Goal: Task Accomplishment & Management: Manage account settings

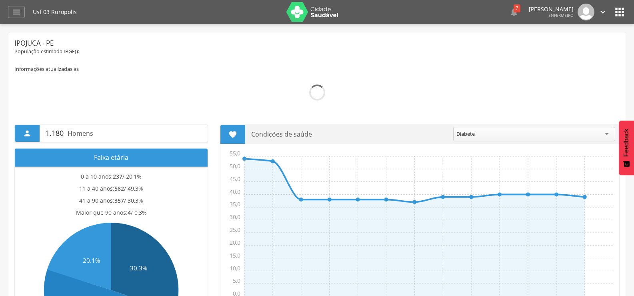
click at [605, 16] on icon "" at bounding box center [603, 12] width 9 height 9
click at [583, 43] on link "Sair" at bounding box center [575, 46] width 63 height 10
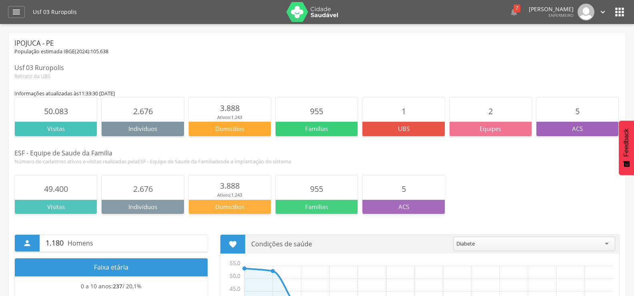
click at [605, 15] on icon "" at bounding box center [603, 12] width 9 height 9
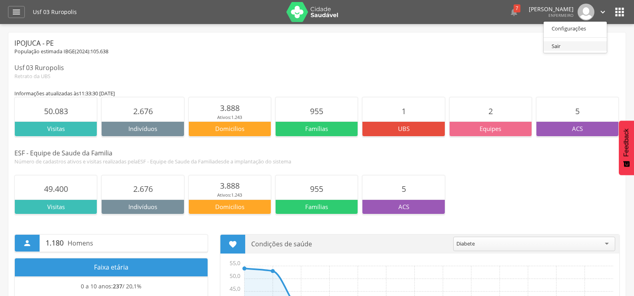
click at [575, 42] on link "Sair" at bounding box center [575, 46] width 63 height 10
